Goal: Check status: Check status

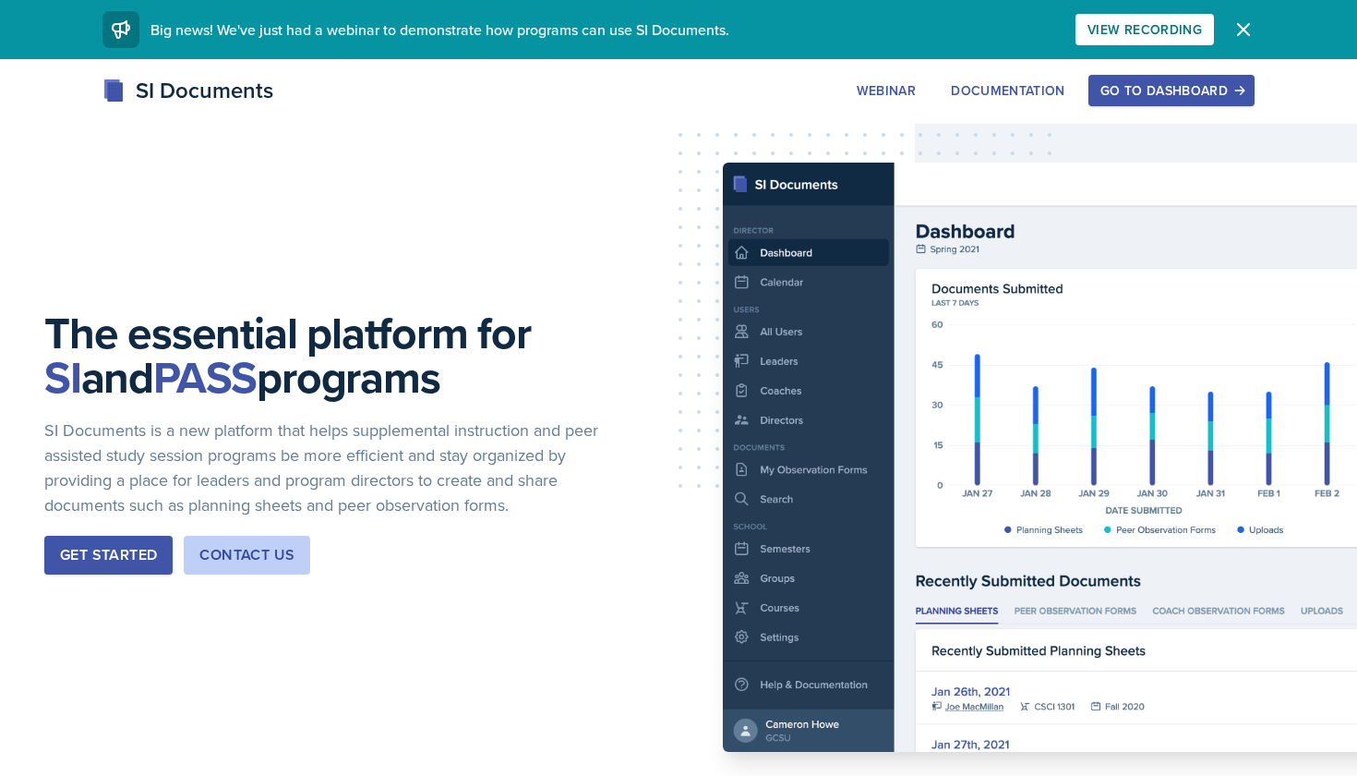
click at [1235, 38] on icon "button" at bounding box center [1244, 29] width 22 height 22
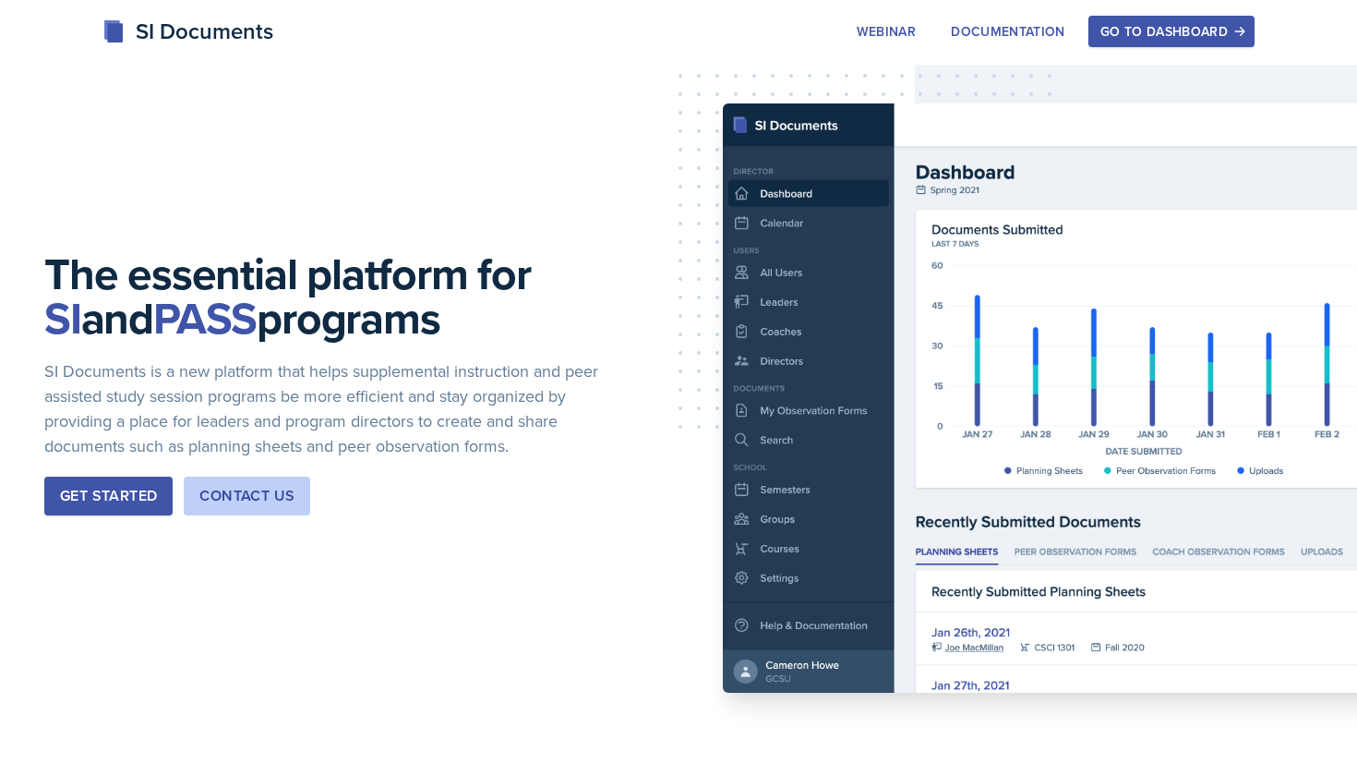
click at [1178, 35] on div "Go to Dashboard" at bounding box center [1172, 31] width 142 height 15
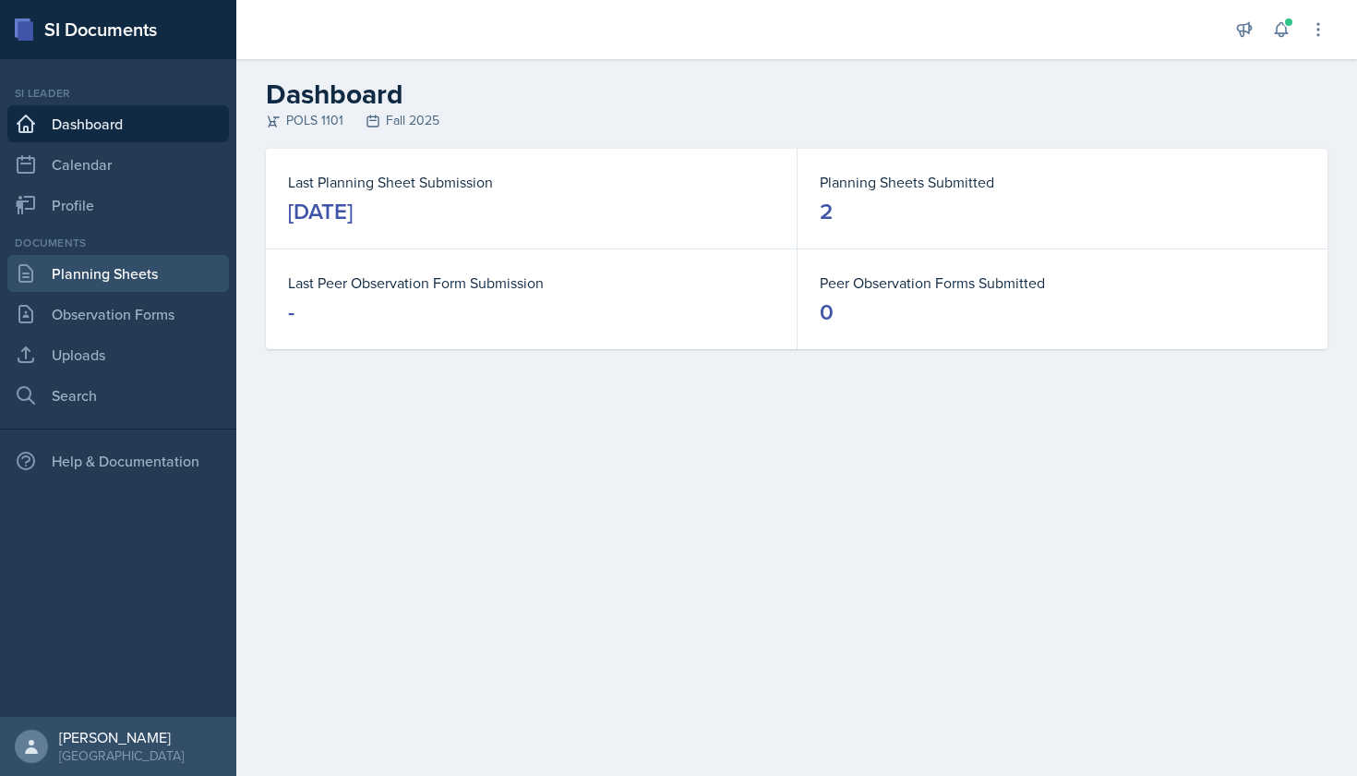
click at [152, 277] on link "Planning Sheets" at bounding box center [118, 273] width 222 height 37
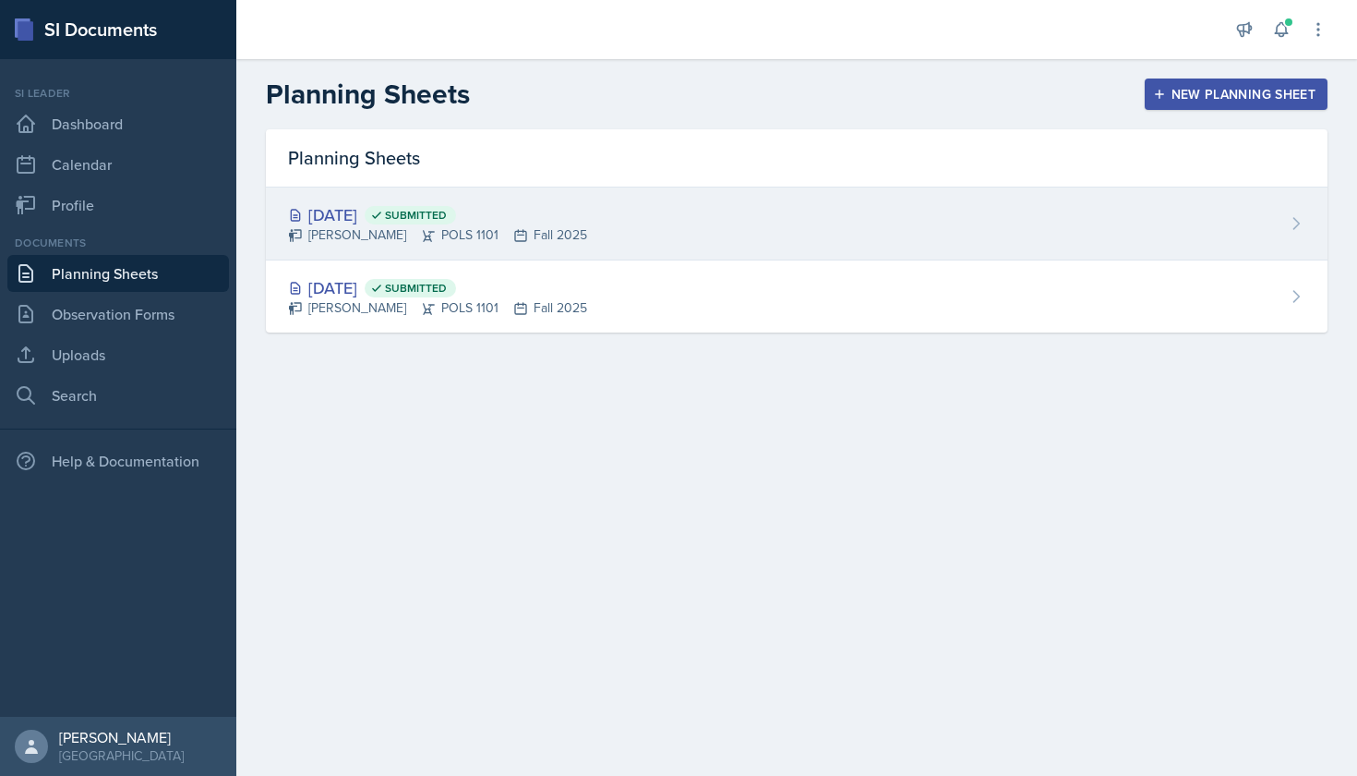
click at [674, 234] on div "[DATE] Submitted [PERSON_NAME] POLS 1101 Fall 2025" at bounding box center [797, 223] width 1062 height 73
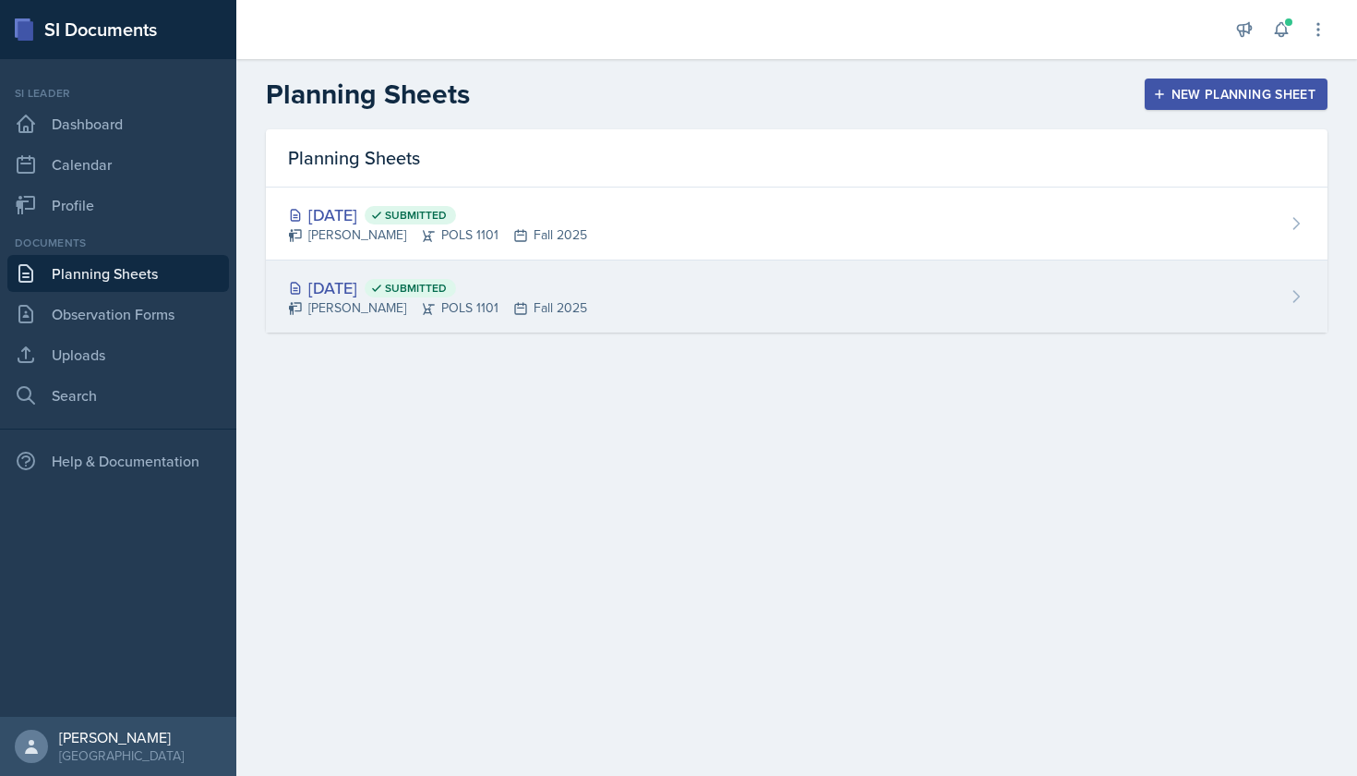
click at [636, 295] on div "[DATE] Submitted [PERSON_NAME] POLS 1101 Fall 2025" at bounding box center [797, 296] width 1062 height 72
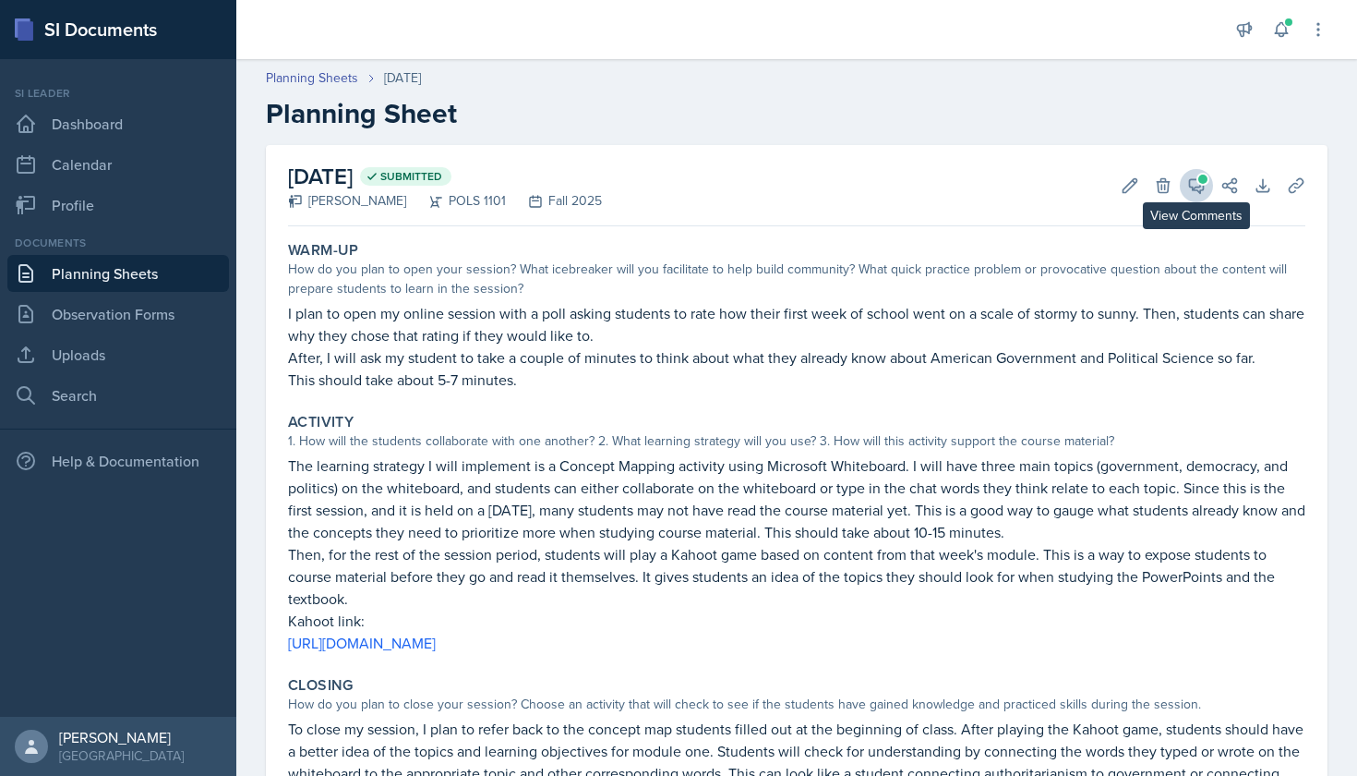
click at [1203, 185] on icon at bounding box center [1197, 186] width 14 height 14
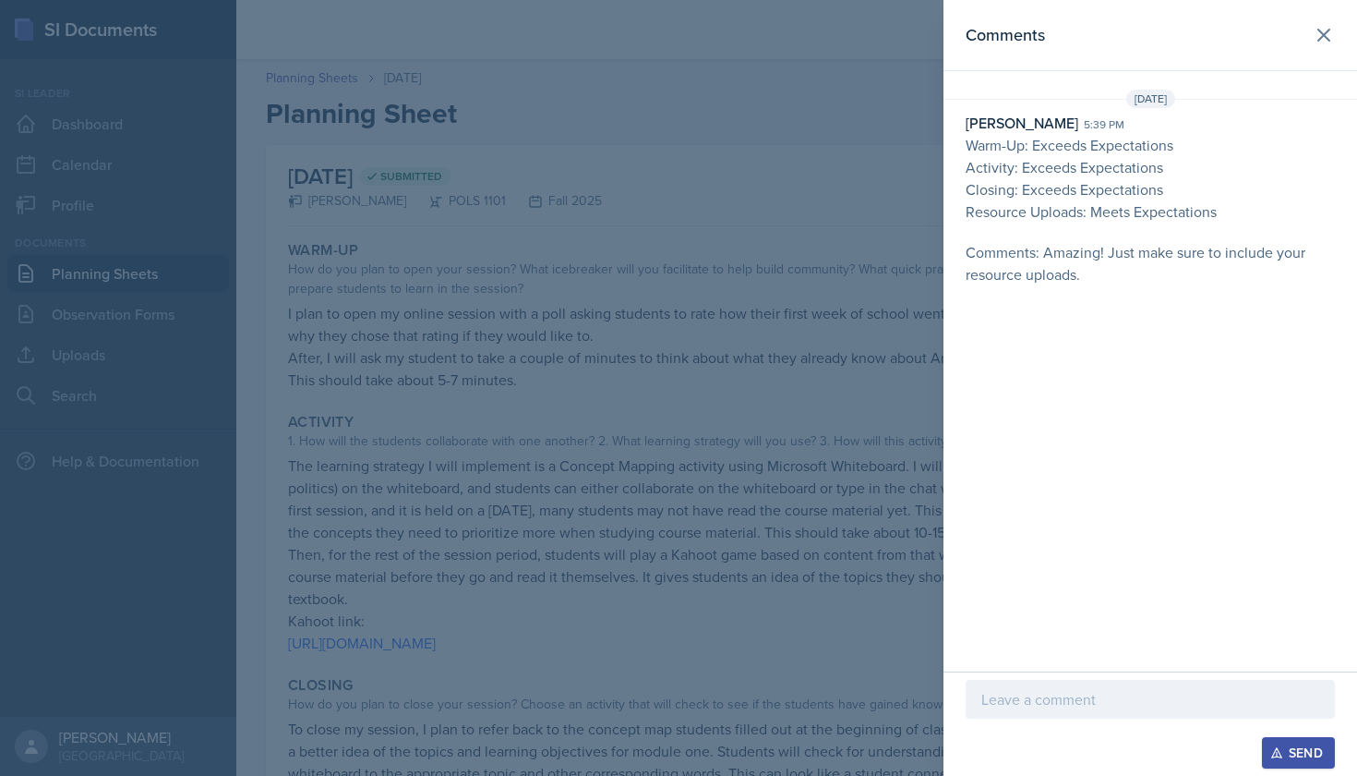
click at [912, 262] on div at bounding box center [678, 388] width 1357 height 776
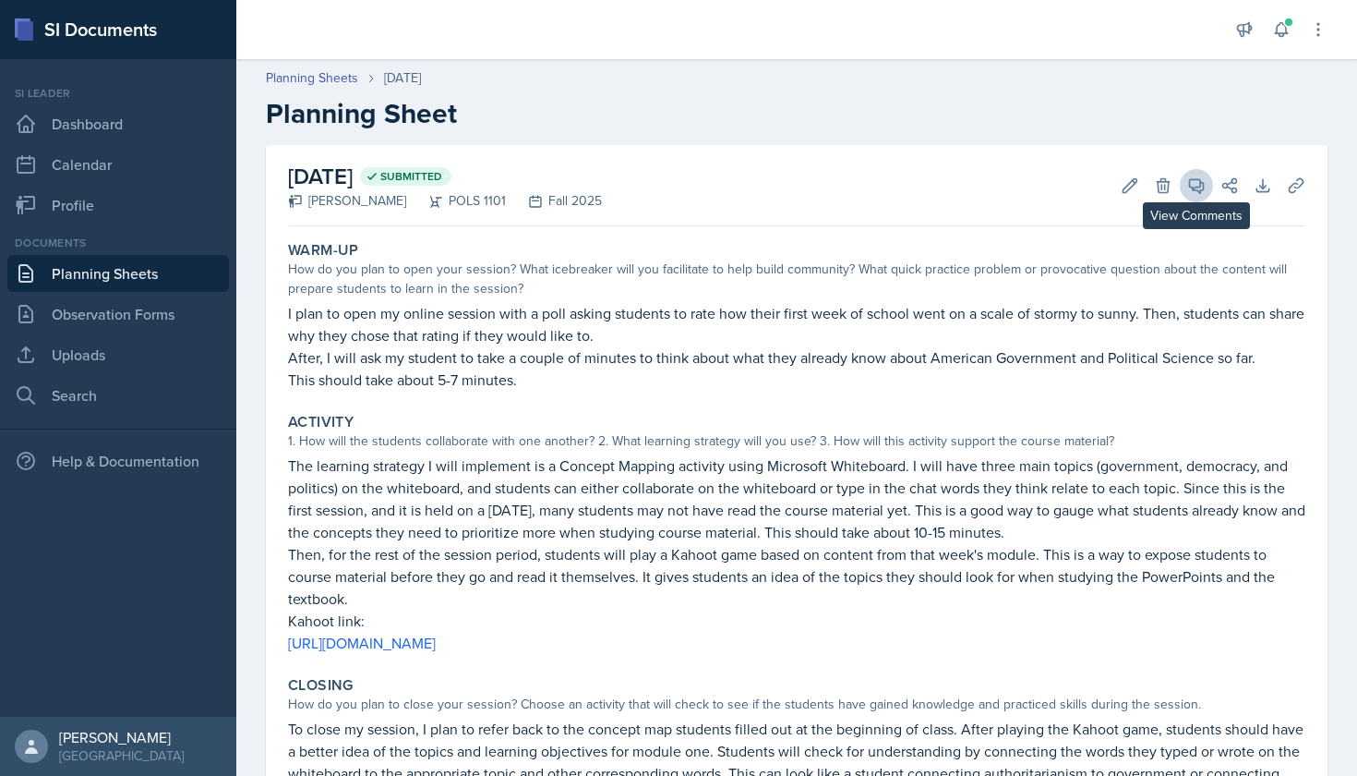
click at [1200, 183] on span at bounding box center [1202, 179] width 9 height 9
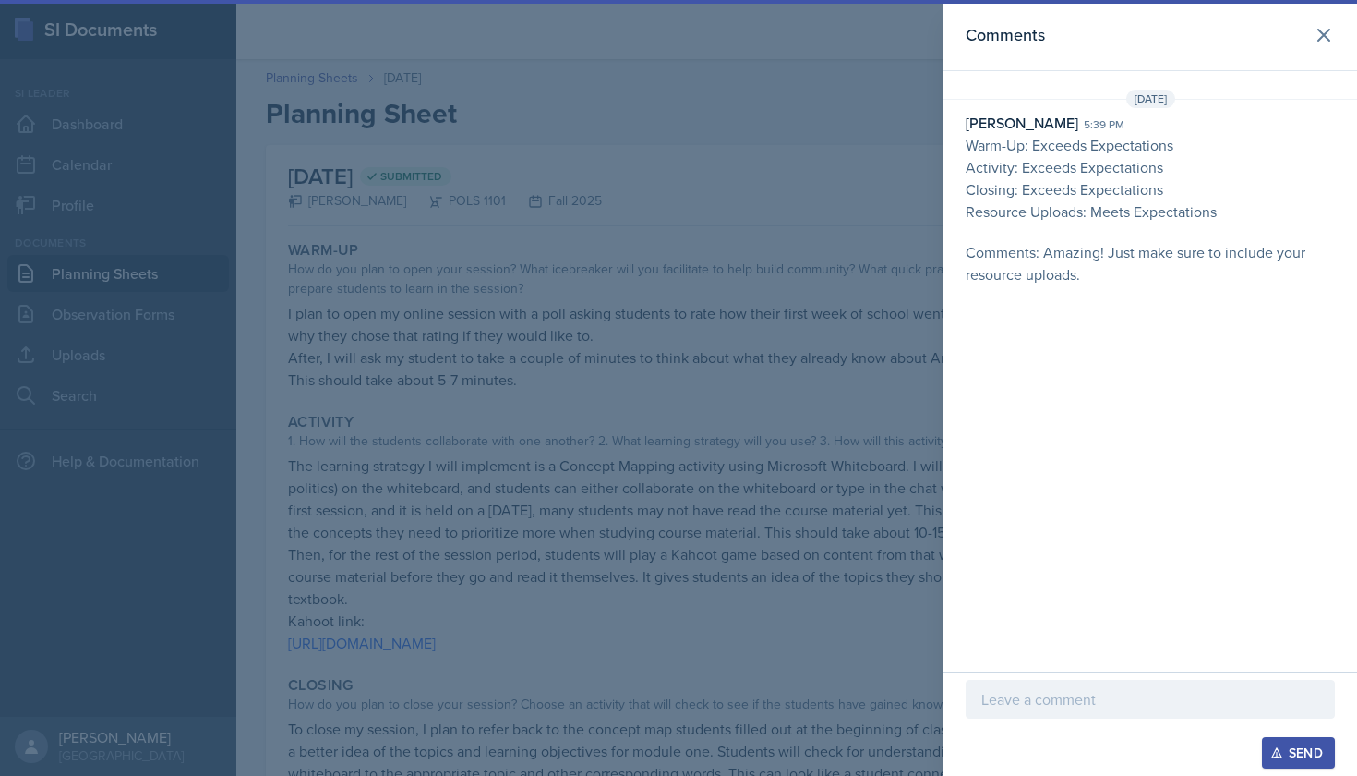
click at [886, 332] on div at bounding box center [678, 388] width 1357 height 776
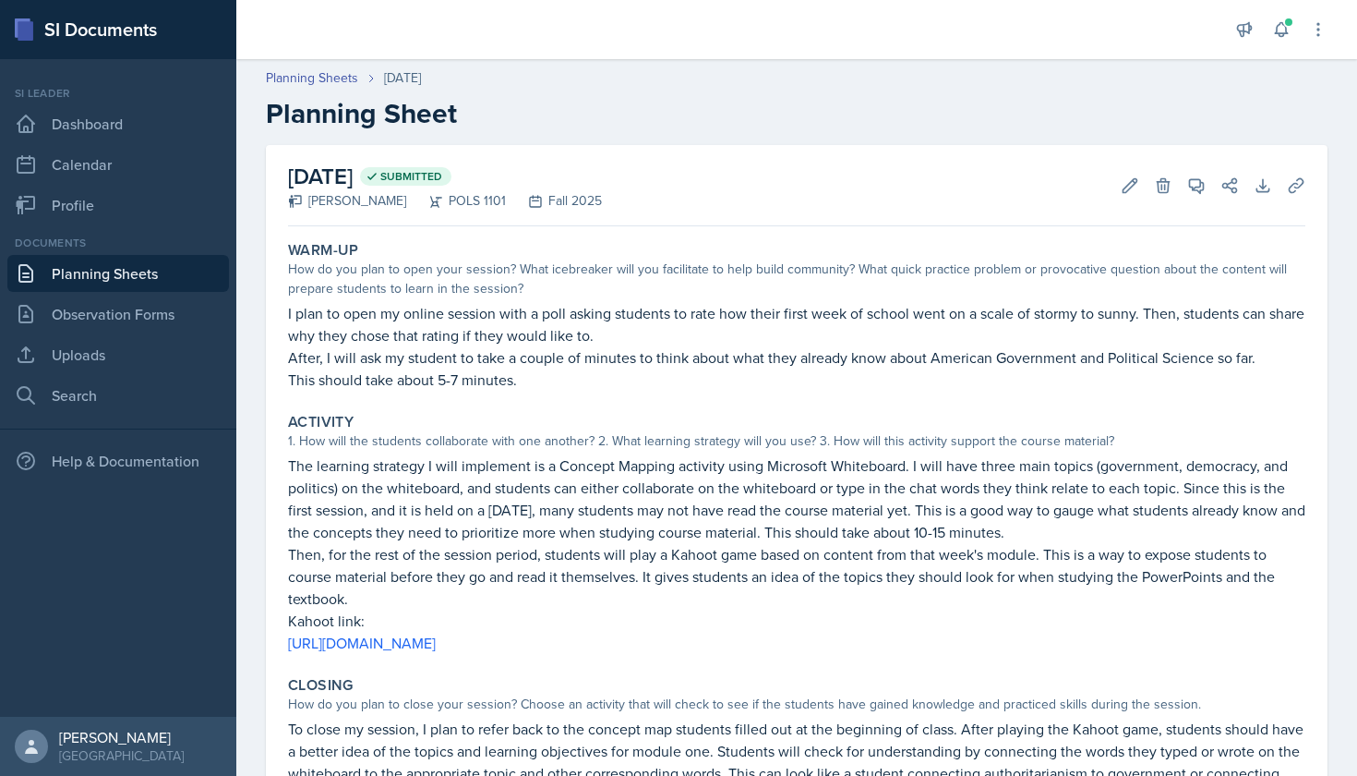
click at [138, 271] on link "Planning Sheets" at bounding box center [118, 273] width 222 height 37
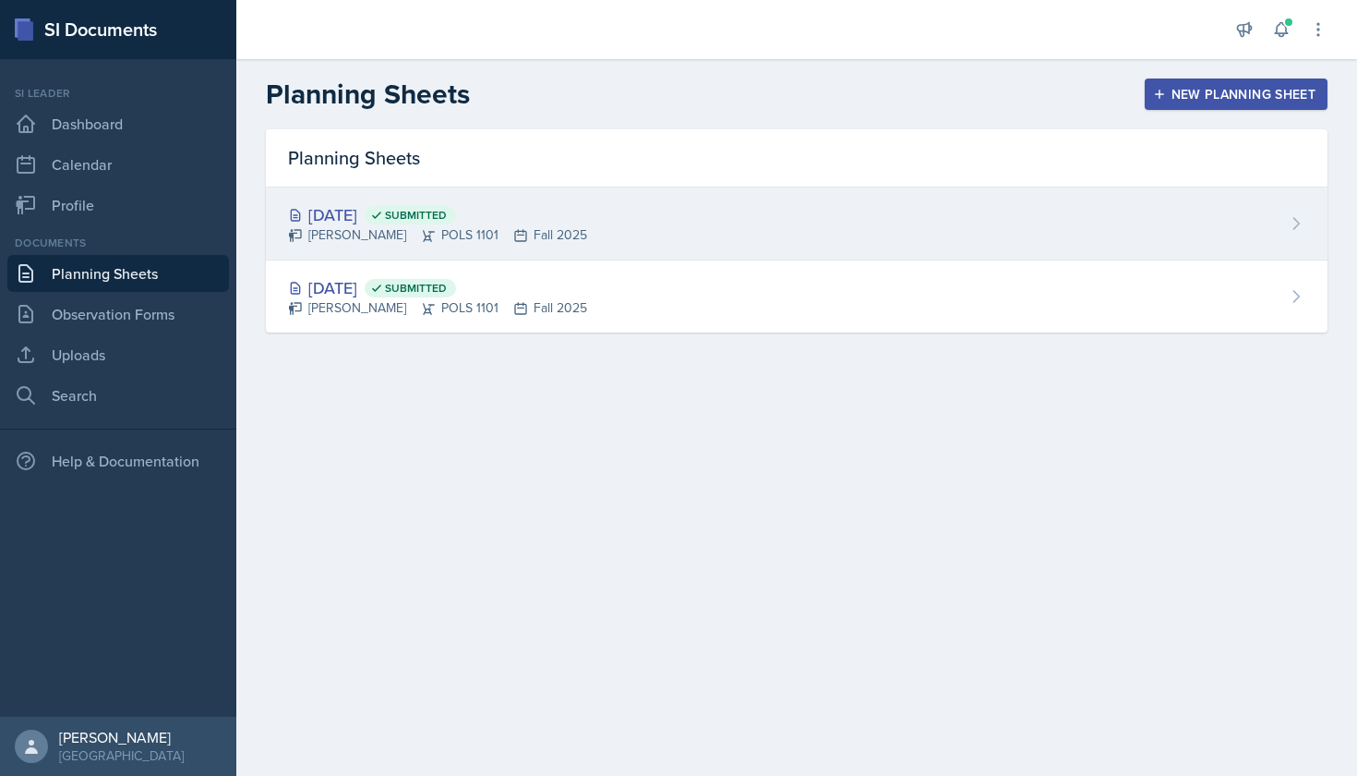
click at [700, 222] on div "[DATE] Submitted [PERSON_NAME] POLS 1101 Fall 2025" at bounding box center [797, 223] width 1062 height 73
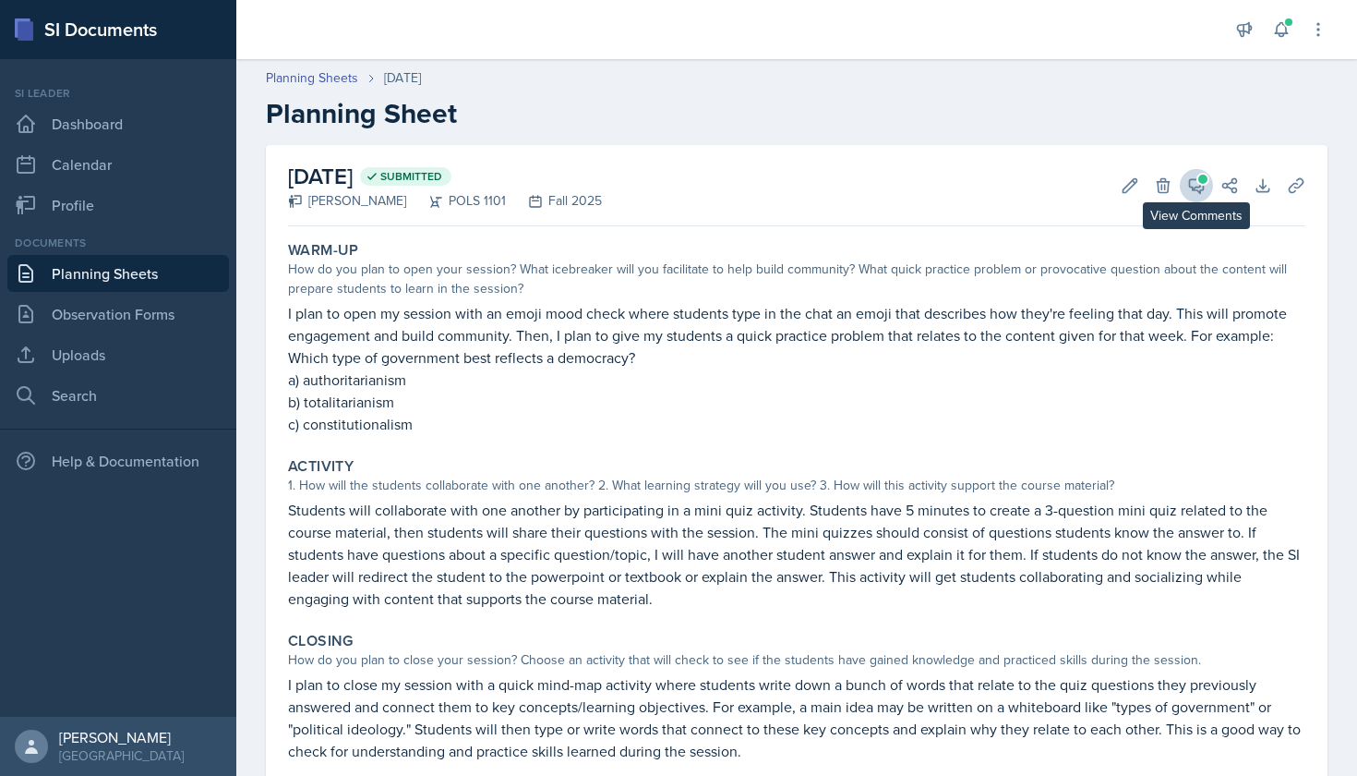
click at [1197, 177] on icon at bounding box center [1196, 185] width 18 height 18
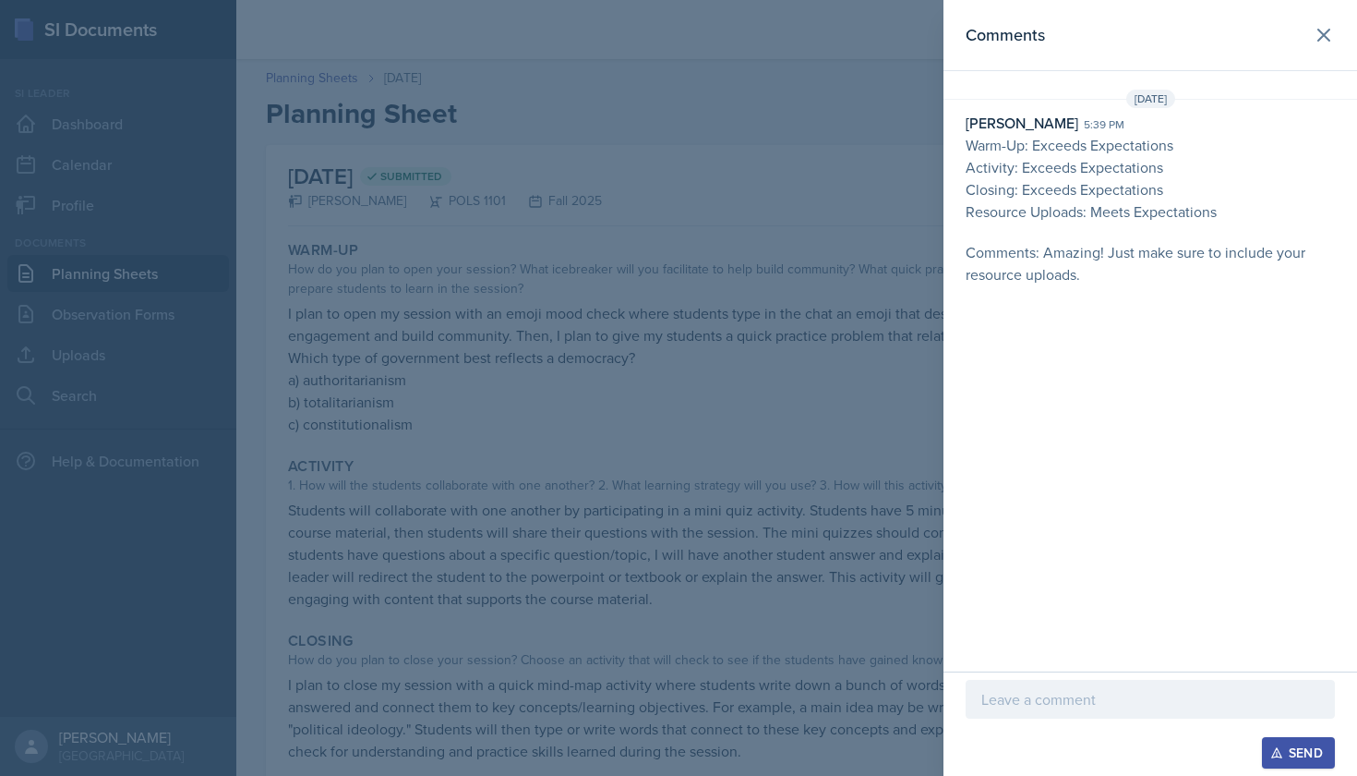
click at [875, 392] on div at bounding box center [678, 388] width 1357 height 776
